Goal: Task Accomplishment & Management: Manage account settings

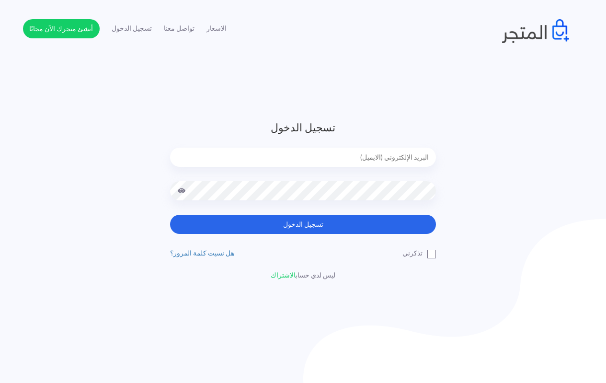
click at [300, 159] on input "email" at bounding box center [303, 156] width 266 height 19
click at [251, 101] on header "تسجيل الدخول تسجيل الدخول تذكرني" at bounding box center [303, 200] width 606 height 400
click at [300, 155] on input "email" at bounding box center [303, 156] width 266 height 19
type input "techtonic4solutions@gmail.com"
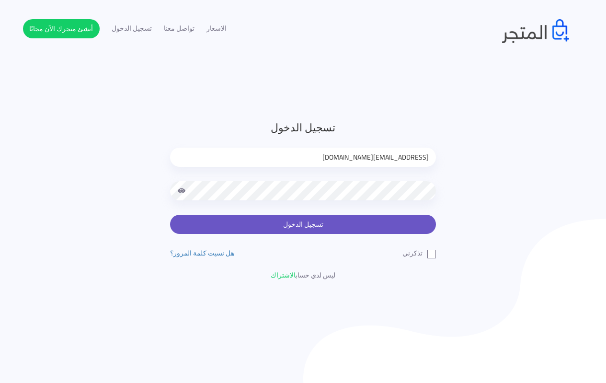
click at [341, 230] on button "تسجيل الدخول" at bounding box center [303, 224] width 266 height 19
